Goal: Transaction & Acquisition: Purchase product/service

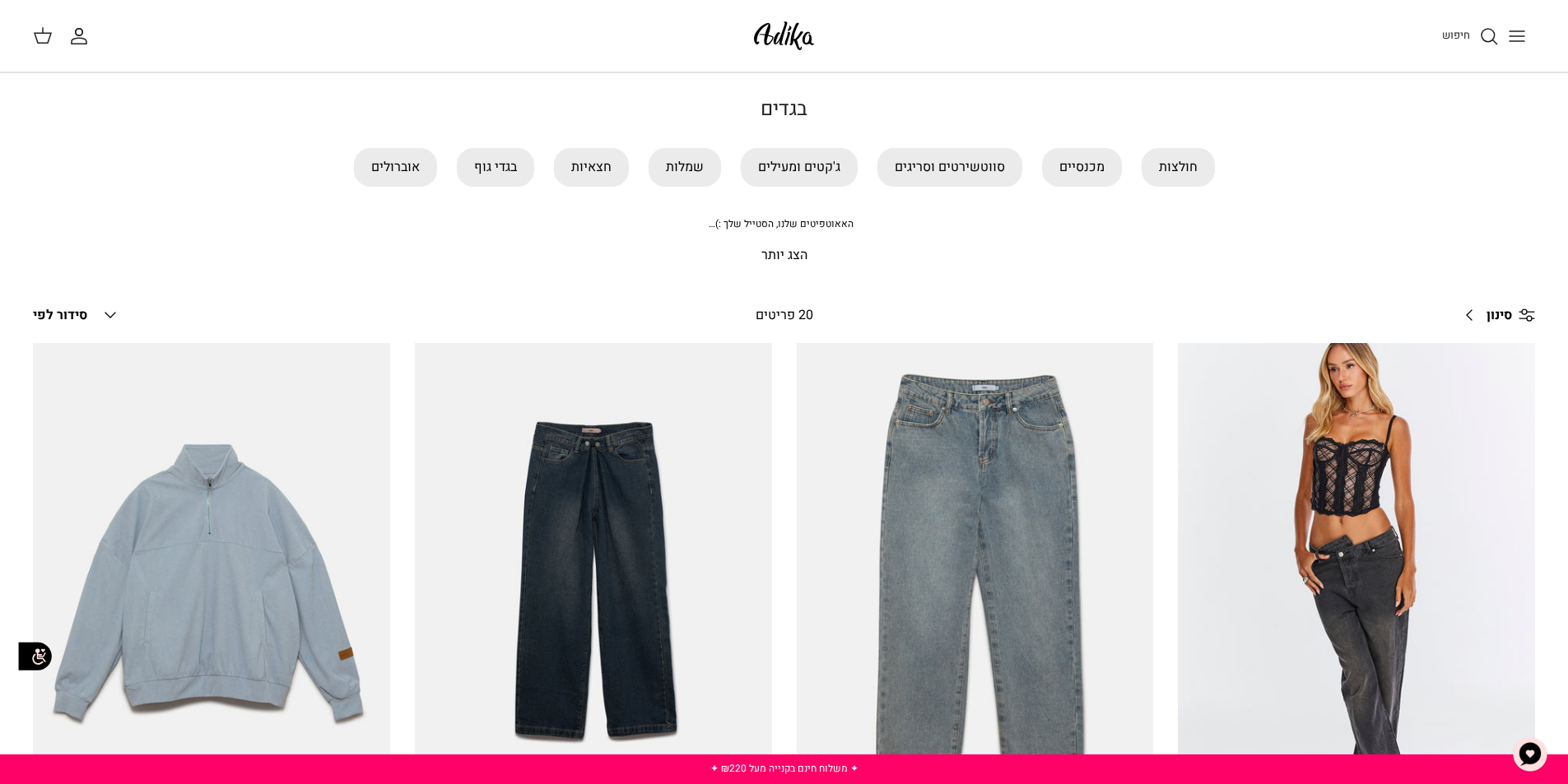
click at [1514, 41] on line "Toggle menu" at bounding box center [1517, 41] width 15 height 0
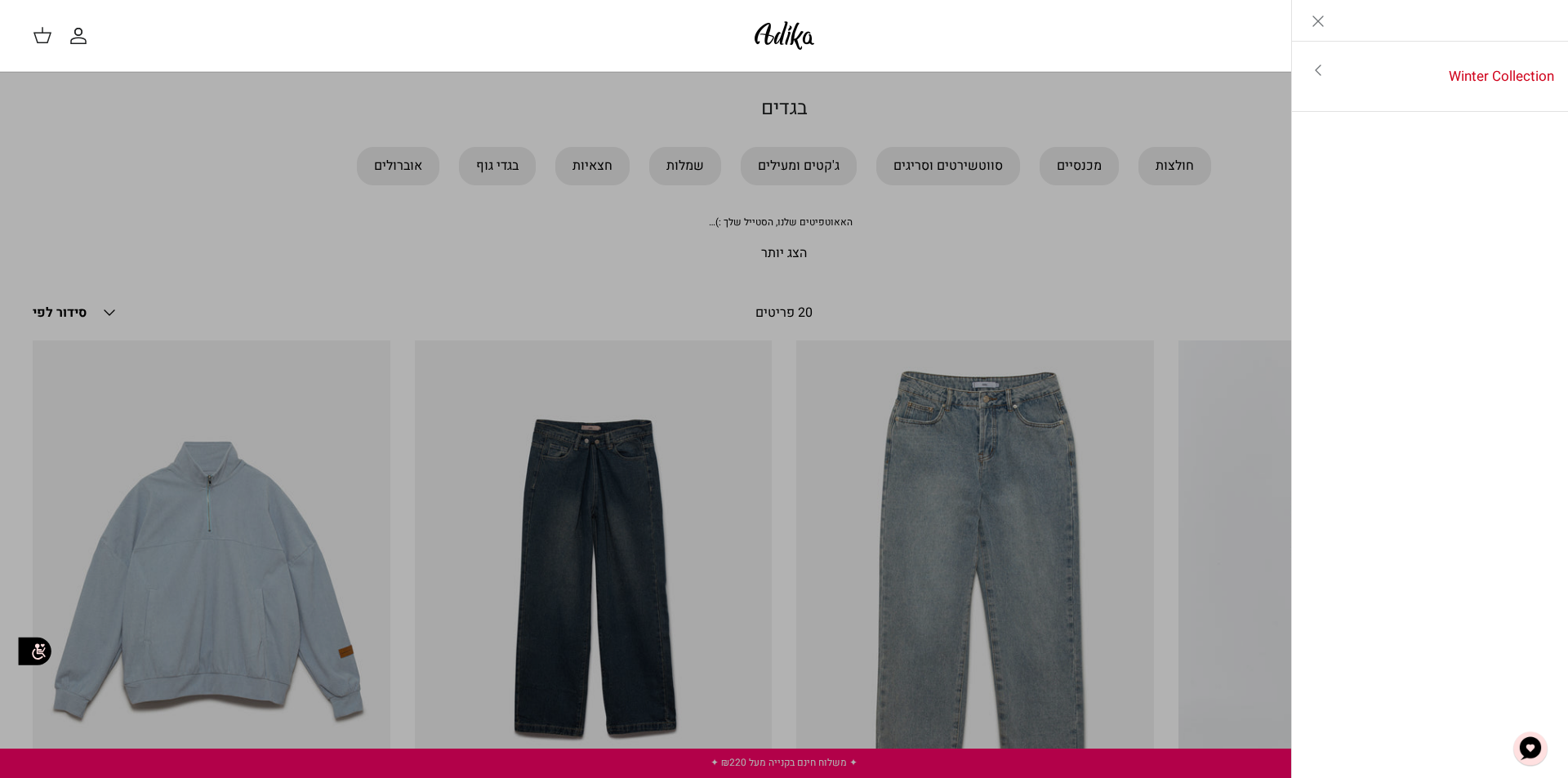
click at [1179, 104] on link "Toggle menu" at bounding box center [784, 389] width 1568 height 778
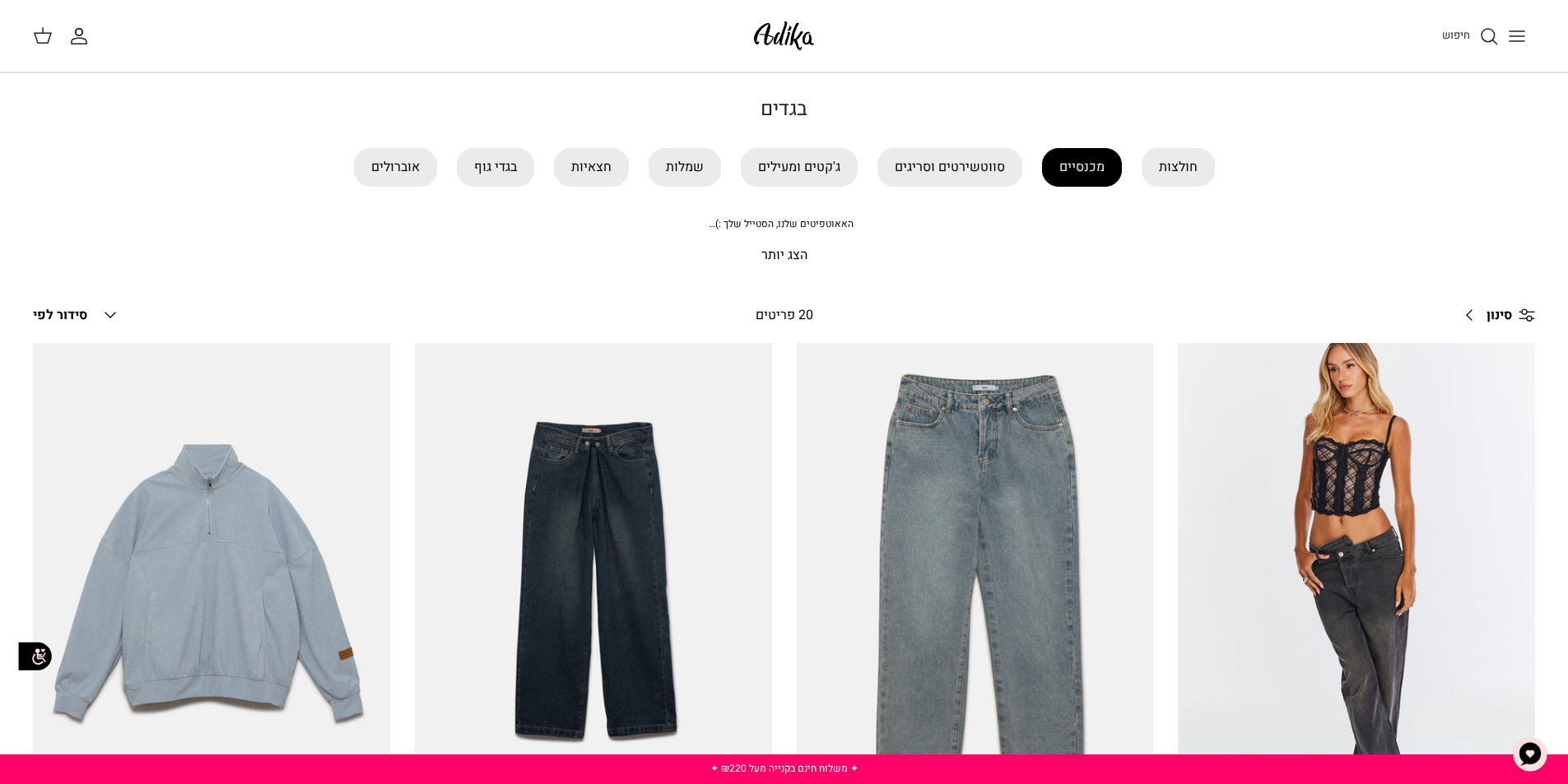
click at [1072, 167] on link "מכנסיים" at bounding box center [1082, 167] width 80 height 38
click at [787, 174] on link "ג'קטים ומעילים" at bounding box center [798, 167] width 117 height 38
click at [960, 158] on link "סווטשירטים וסריגים" at bounding box center [950, 167] width 145 height 38
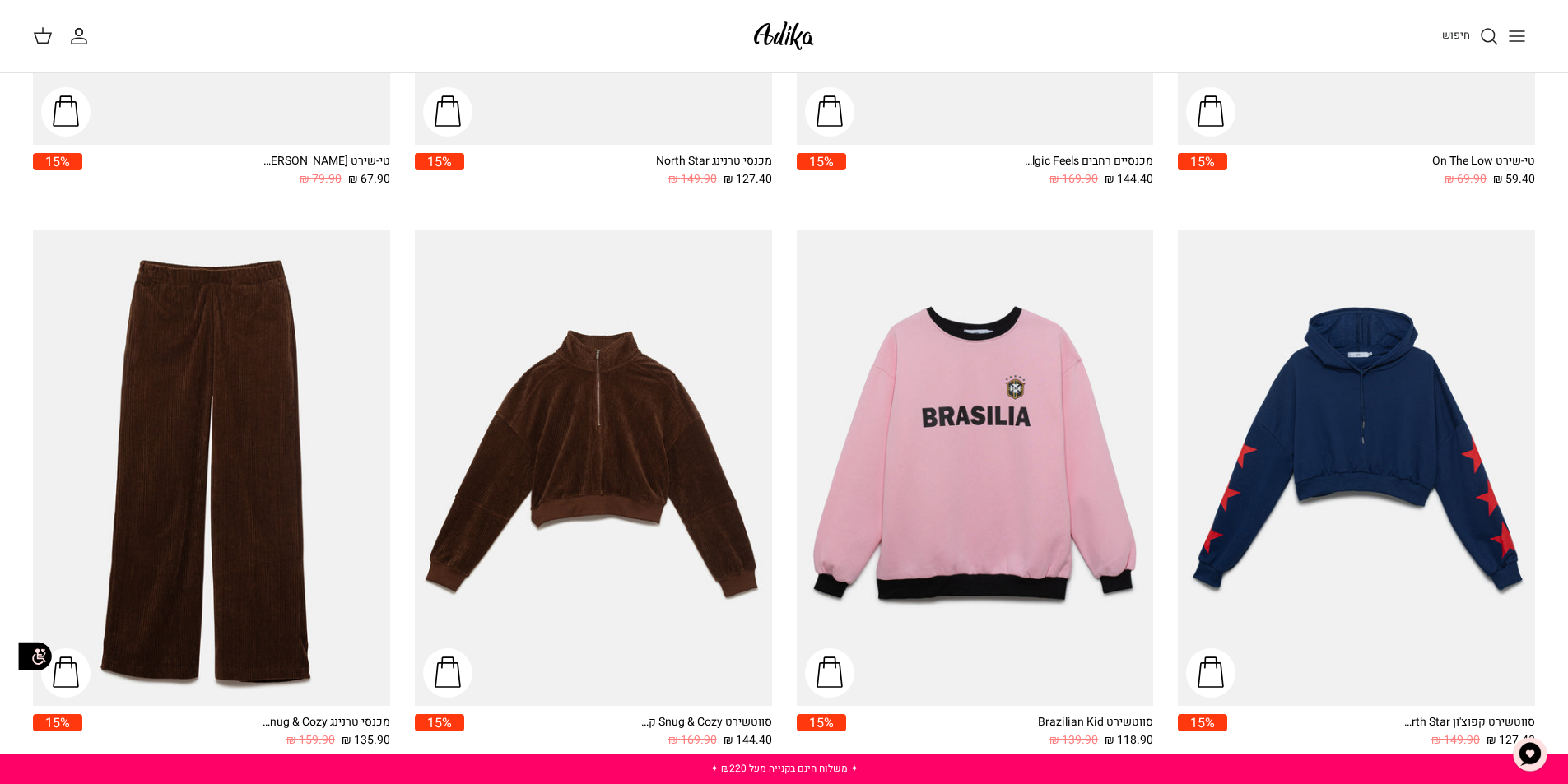
scroll to position [2632, 0]
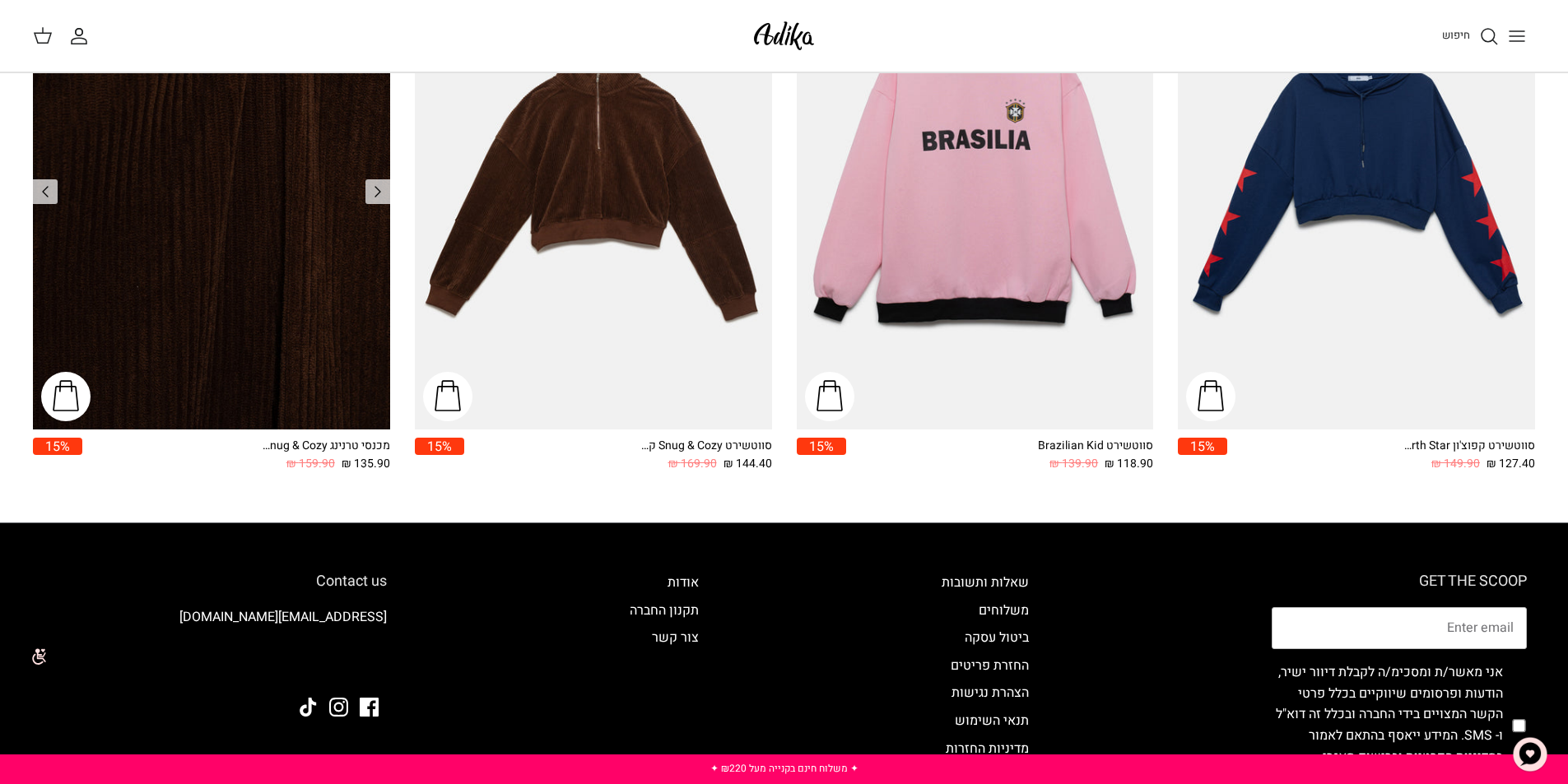
click at [160, 295] on img "מכנסי טרנינג Snug & Cozy גזרה משוחררת" at bounding box center [211, 191] width 357 height 475
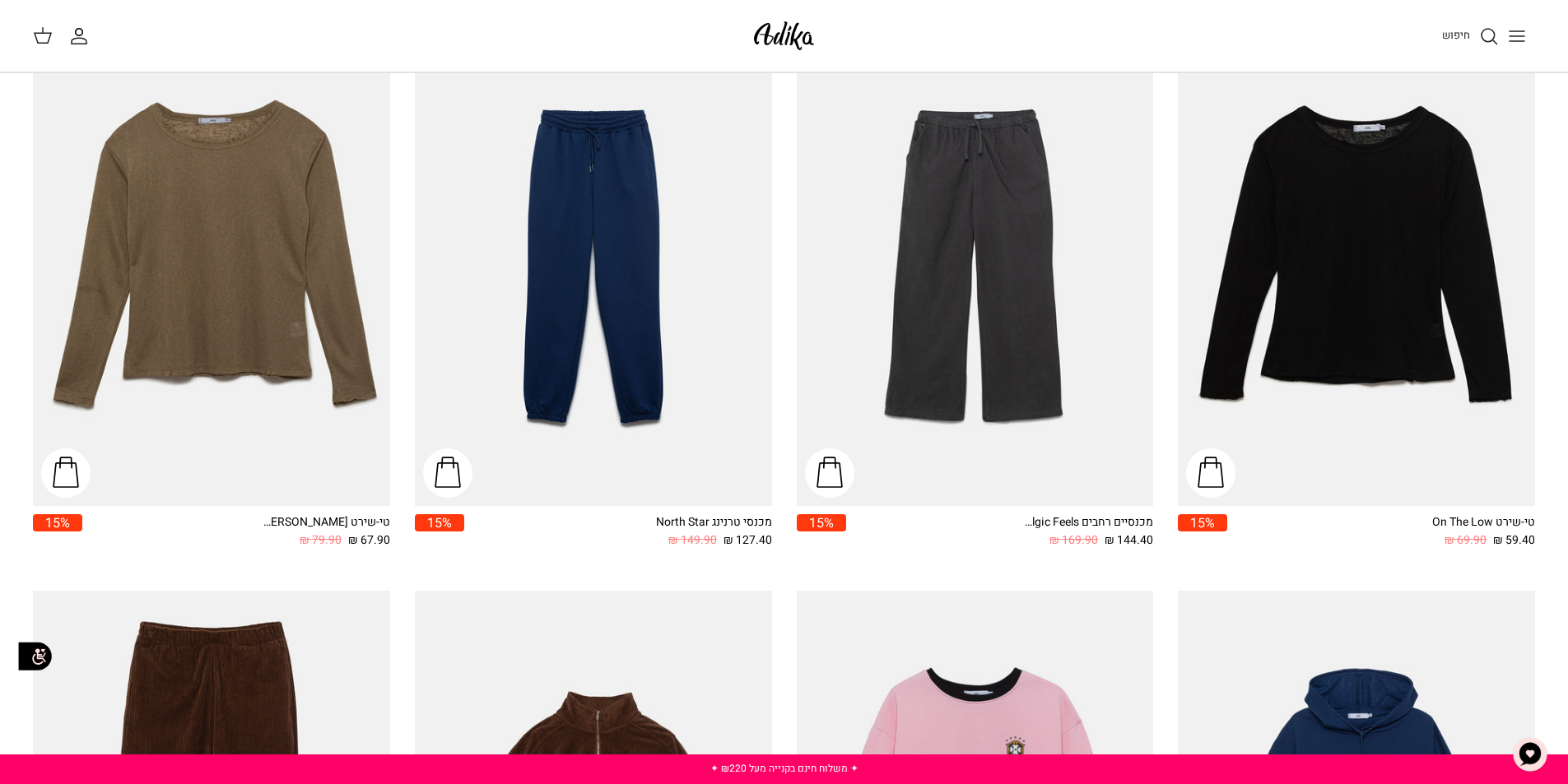
scroll to position [1793, 0]
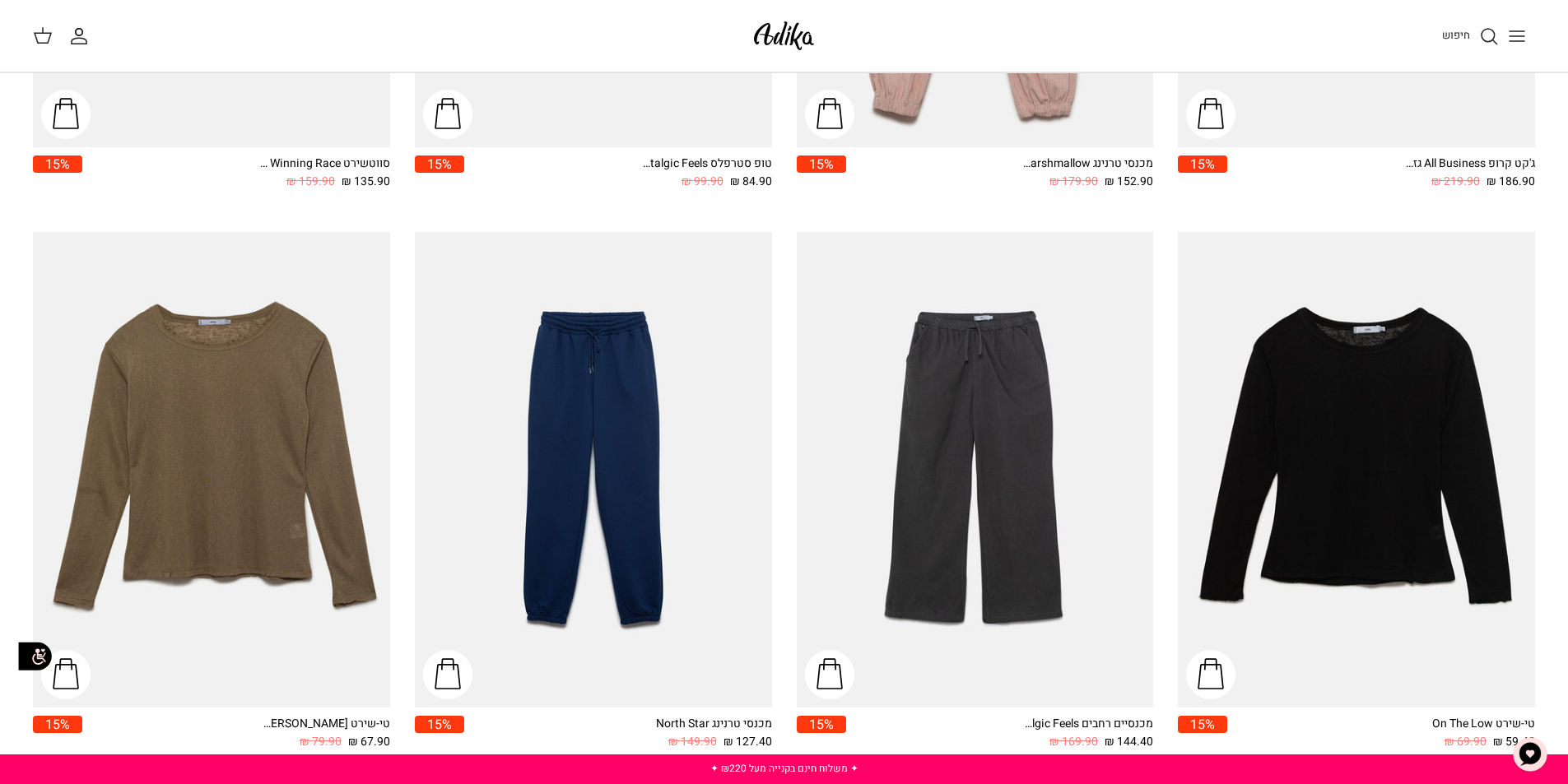
click at [1018, 484] on img "מכנסיים רחבים Nostalgic Feels קורדרוי" at bounding box center [975, 470] width 357 height 475
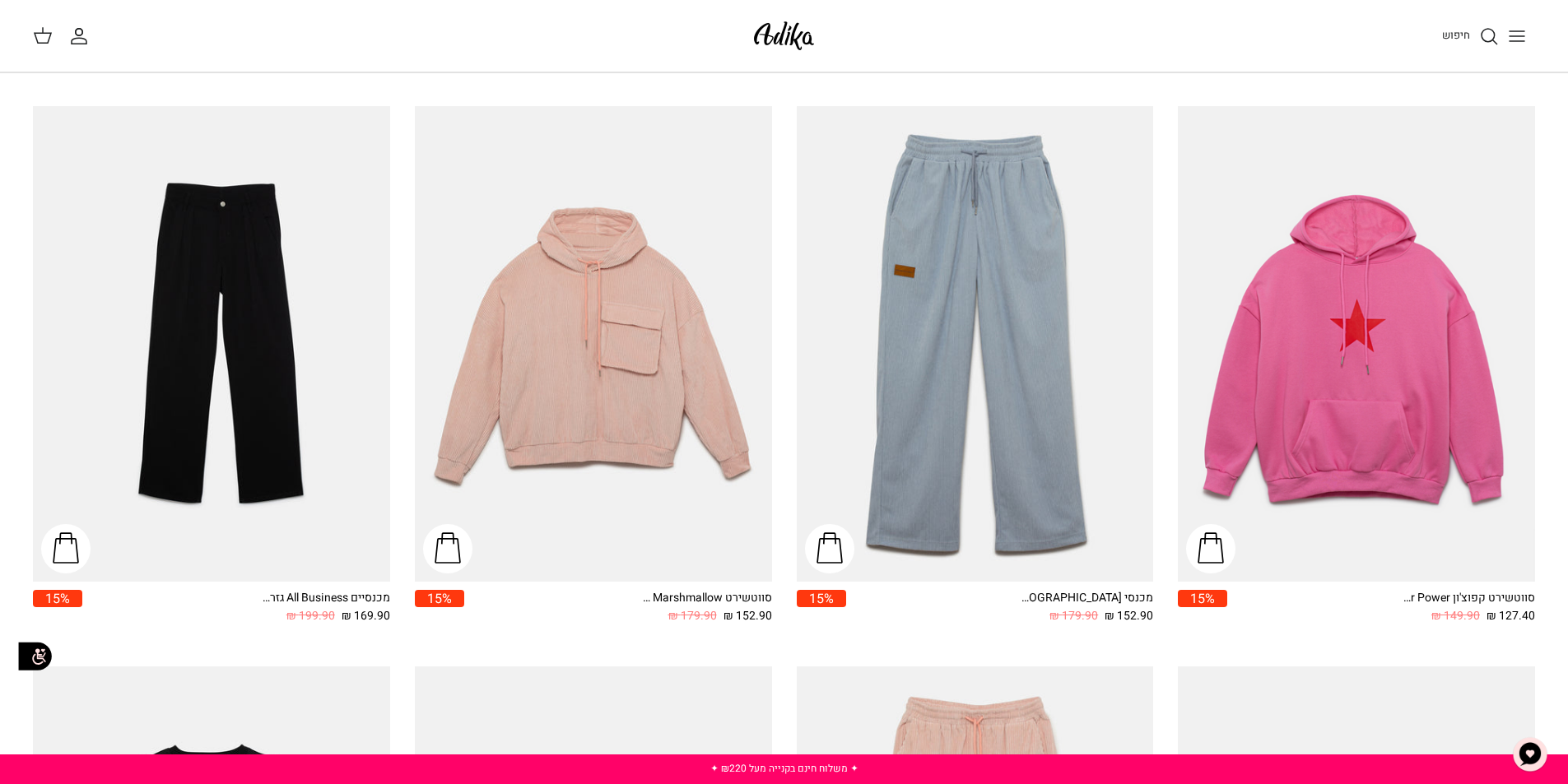
scroll to position [633, 0]
